Goal: Obtain resource: Obtain resource

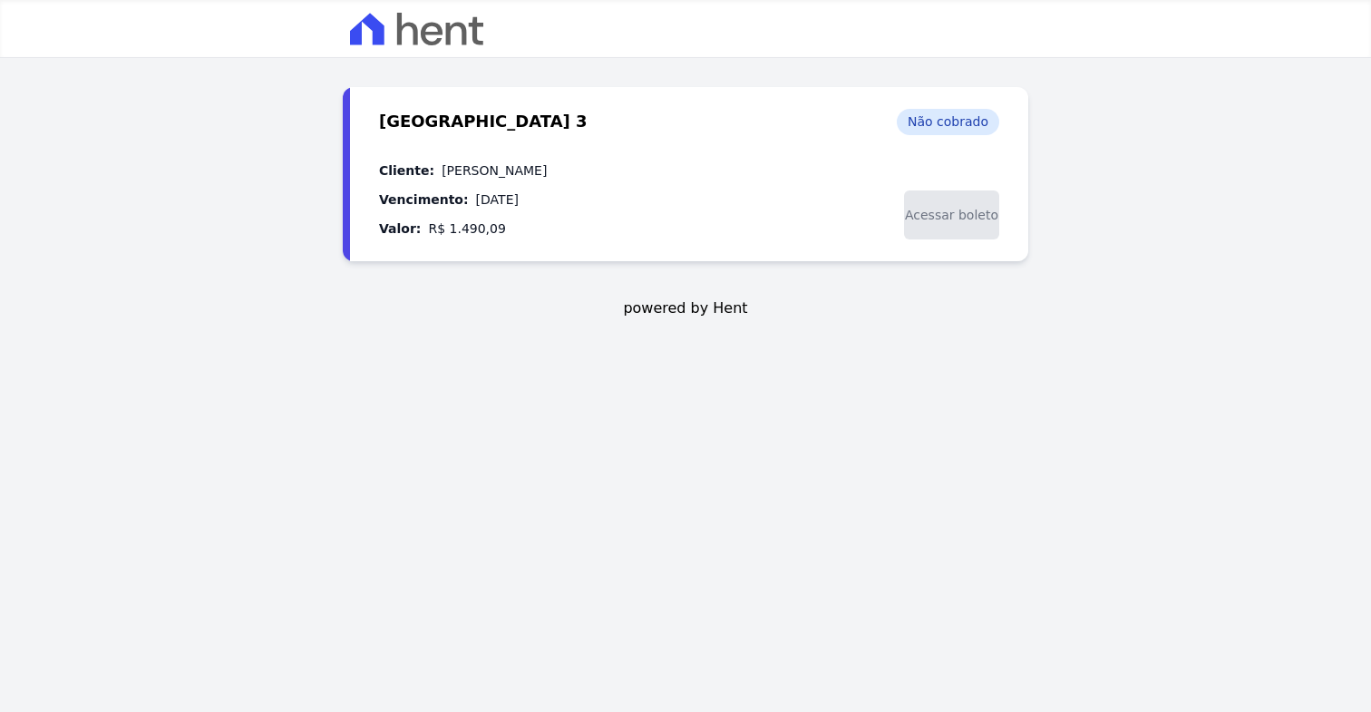
click at [968, 211] on span "Acessar boleto" at bounding box center [951, 214] width 95 height 49
click at [970, 224] on span "Acessar boleto" at bounding box center [951, 214] width 95 height 49
click at [958, 120] on div "Não cobrado" at bounding box center [948, 122] width 102 height 26
click at [970, 219] on span "Acessar boleto" at bounding box center [951, 214] width 95 height 49
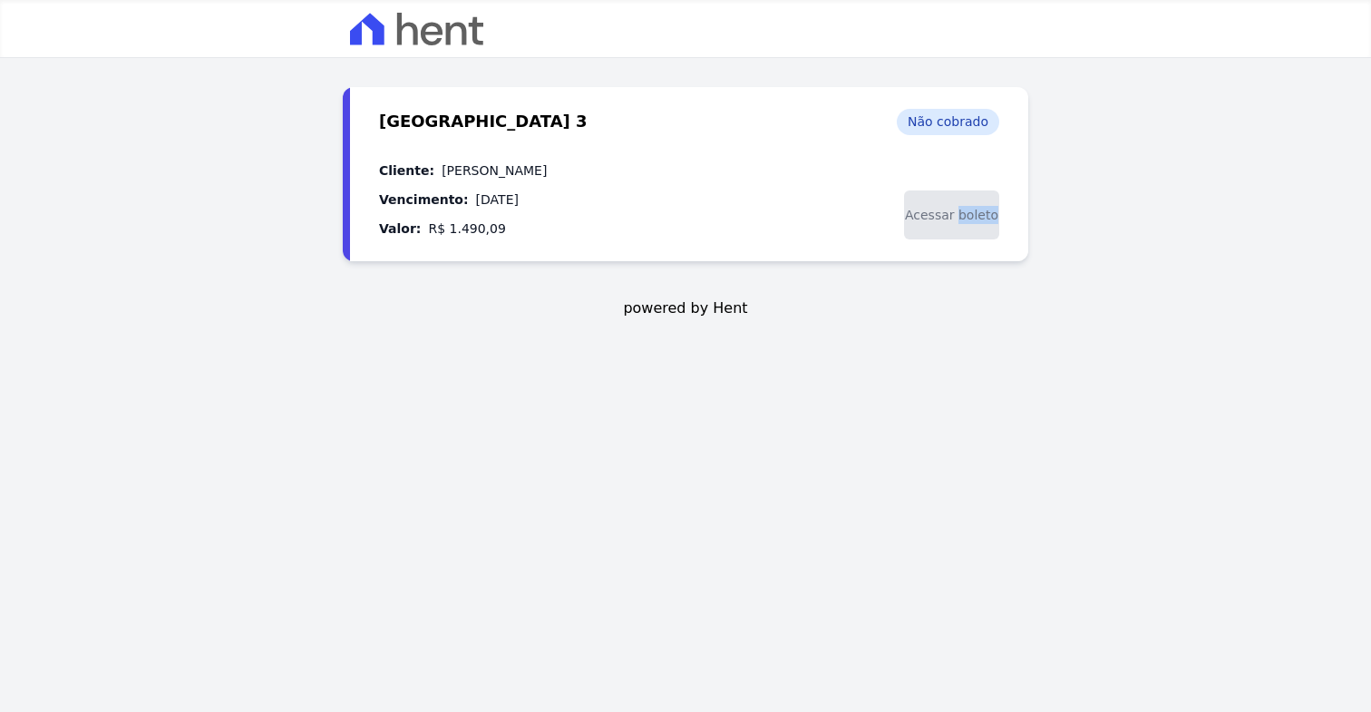
click at [969, 219] on span "Acessar boleto" at bounding box center [951, 214] width 95 height 49
drag, startPoint x: 1149, startPoint y: 196, endPoint x: 1154, endPoint y: 178, distance: 18.7
click at [1150, 193] on main "[GEOGRAPHIC_DATA] 3 [GEOGRAPHIC_DATA] Cobrança - [DATE] Não cobrado Cliente: [P…" at bounding box center [685, 356] width 1371 height 712
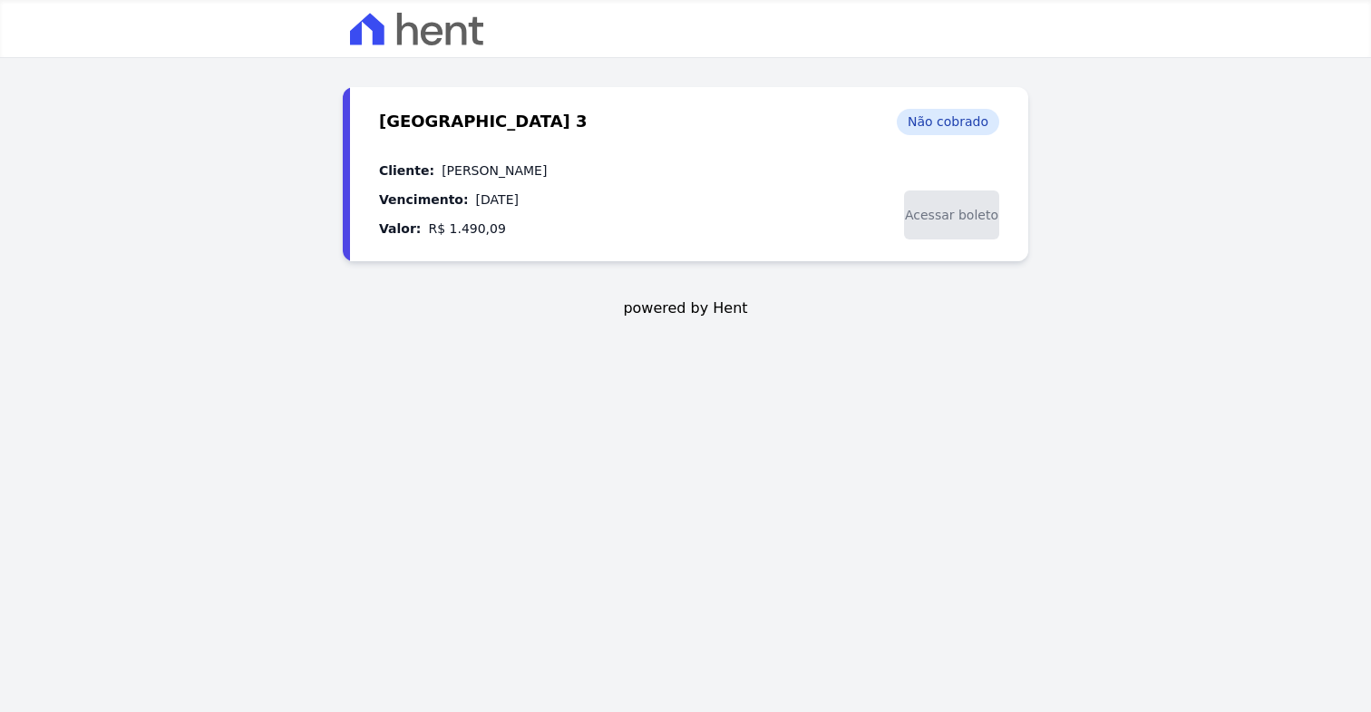
click at [967, 219] on span "Acessar boleto" at bounding box center [951, 214] width 95 height 49
click at [968, 219] on span "Acessar boleto" at bounding box center [951, 214] width 95 height 49
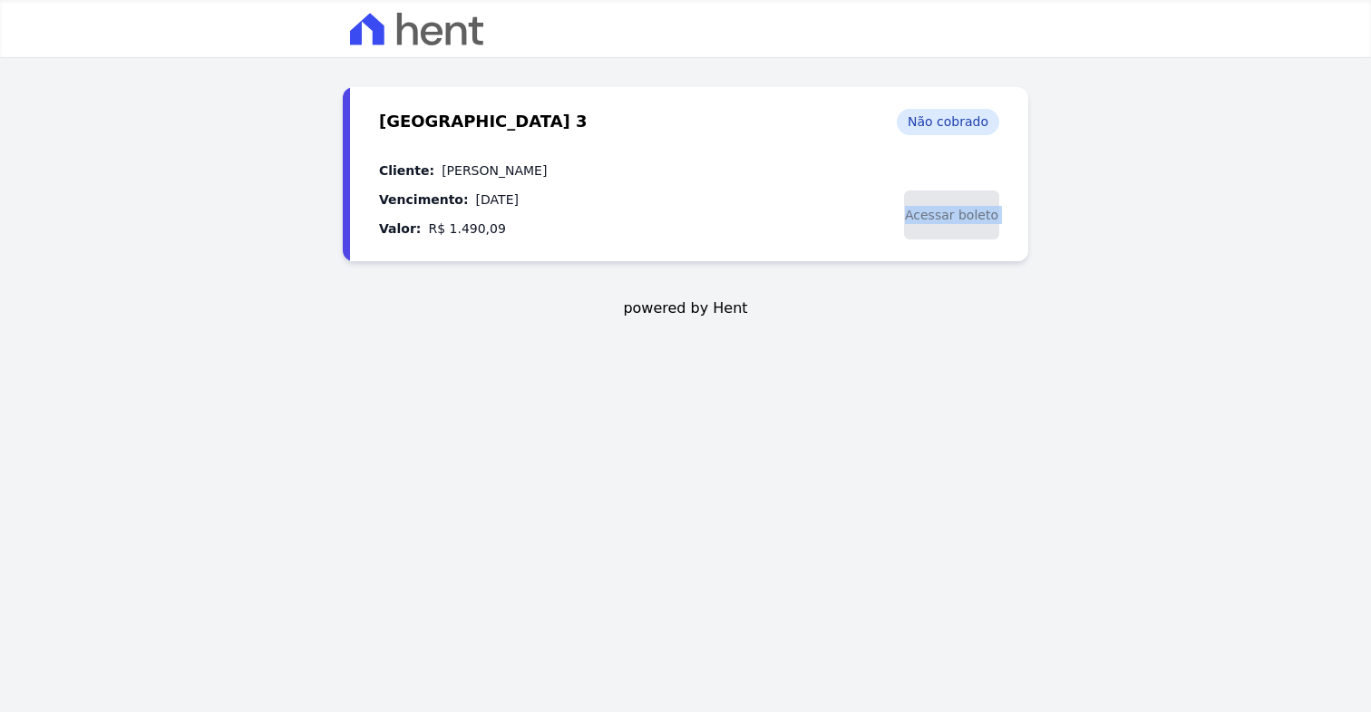
click at [980, 347] on div "Estação Nogueira 3 Cobrança - 10/10/2025 Não cobrado Cliente: INGRID KREISCHER …" at bounding box center [686, 221] width 686 height 268
